Goal: Understand process/instructions

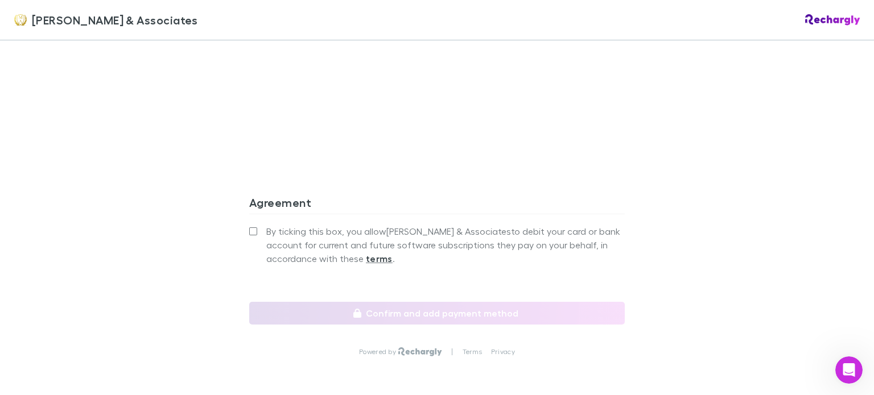
scroll to position [1348, 0]
